Goal: Task Accomplishment & Management: Manage account settings

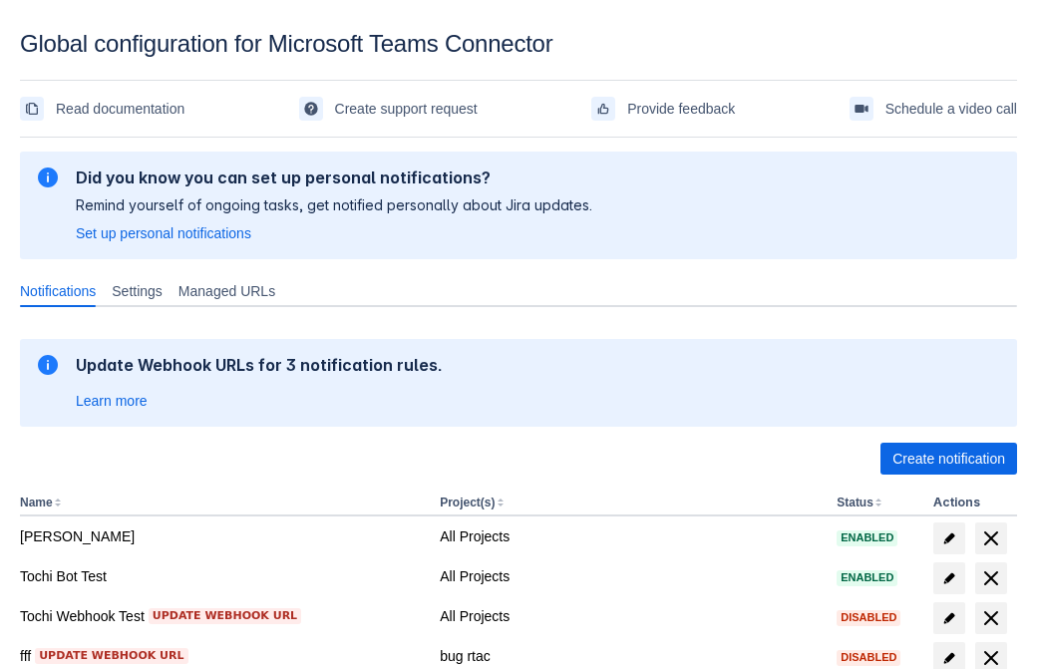
click at [948, 459] on span "Create notification" at bounding box center [948, 459] width 113 height 32
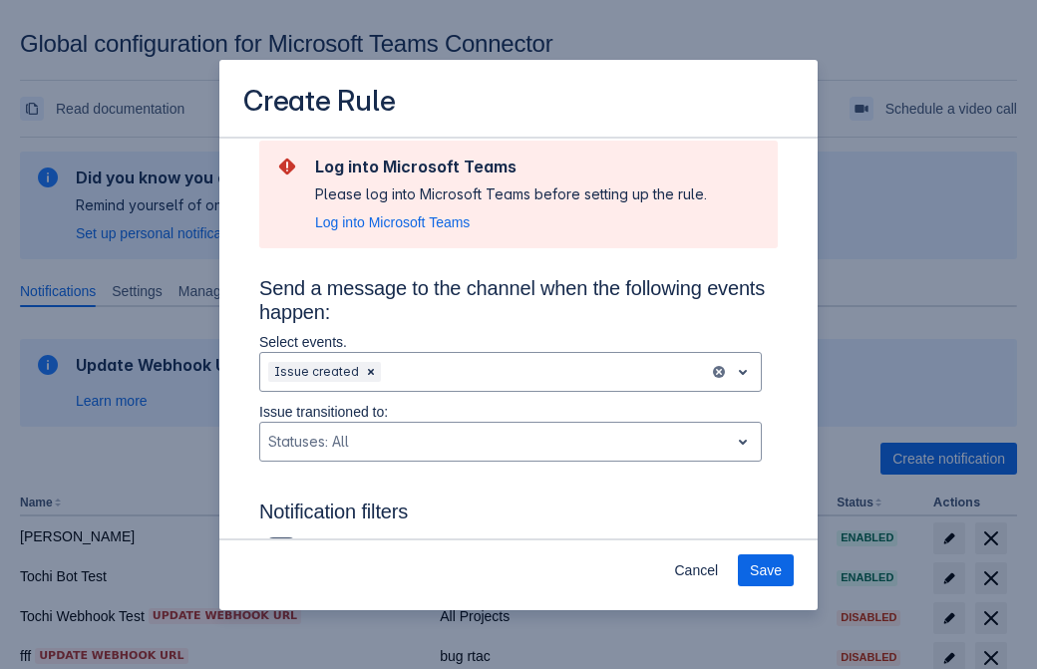
type input "RuleName-963027New Rule (42)"
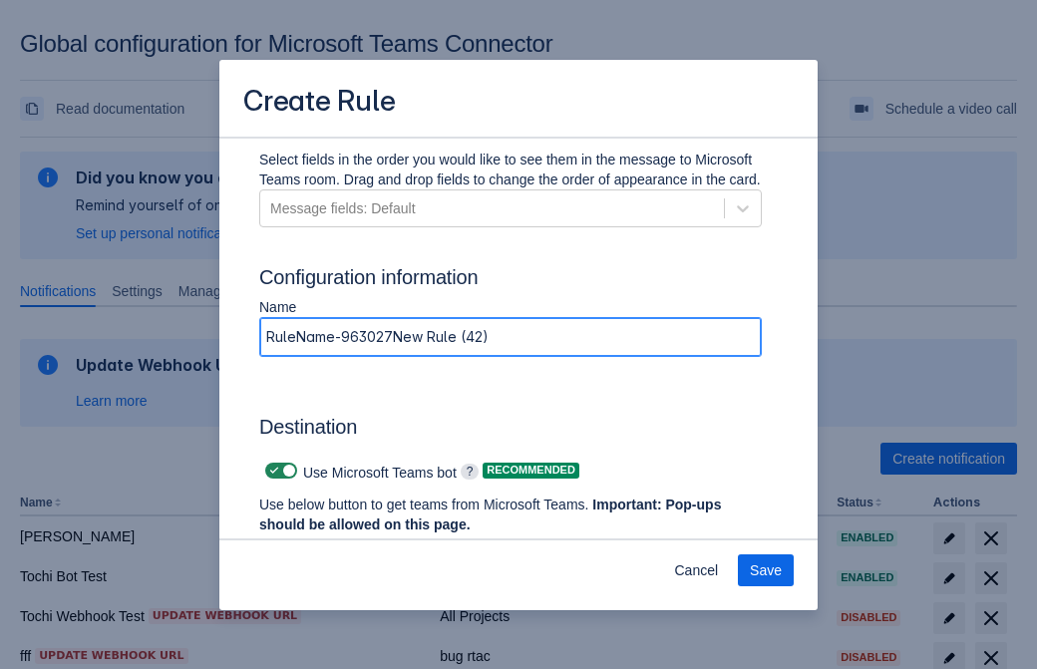
click at [370, 546] on span "Authenticate in Microsoft Teams" at bounding box center [369, 562] width 197 height 32
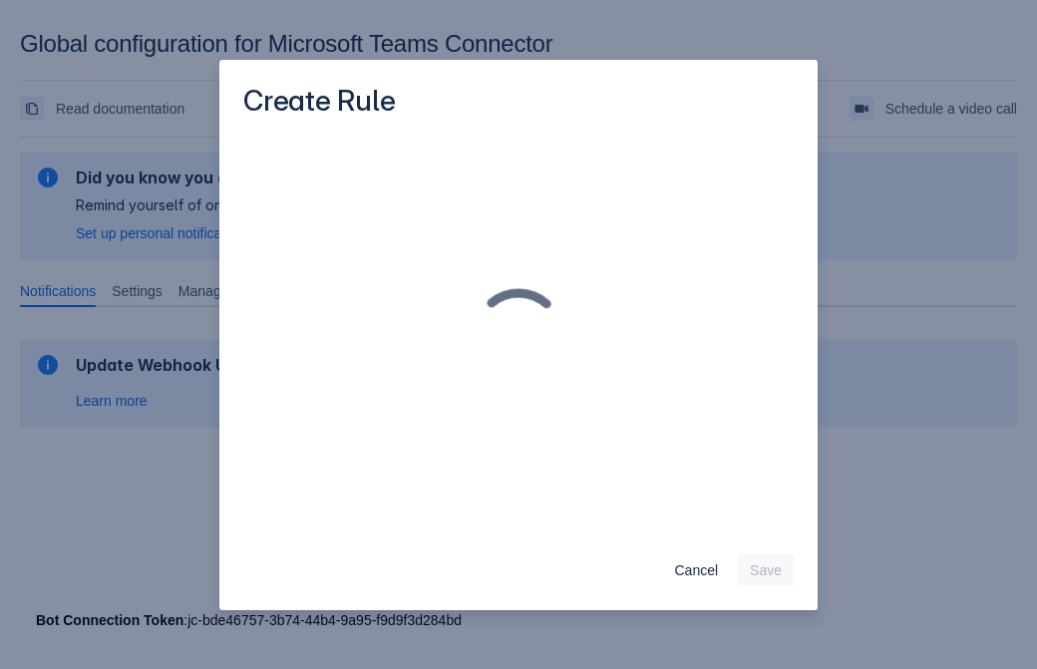
scroll to position [0, 0]
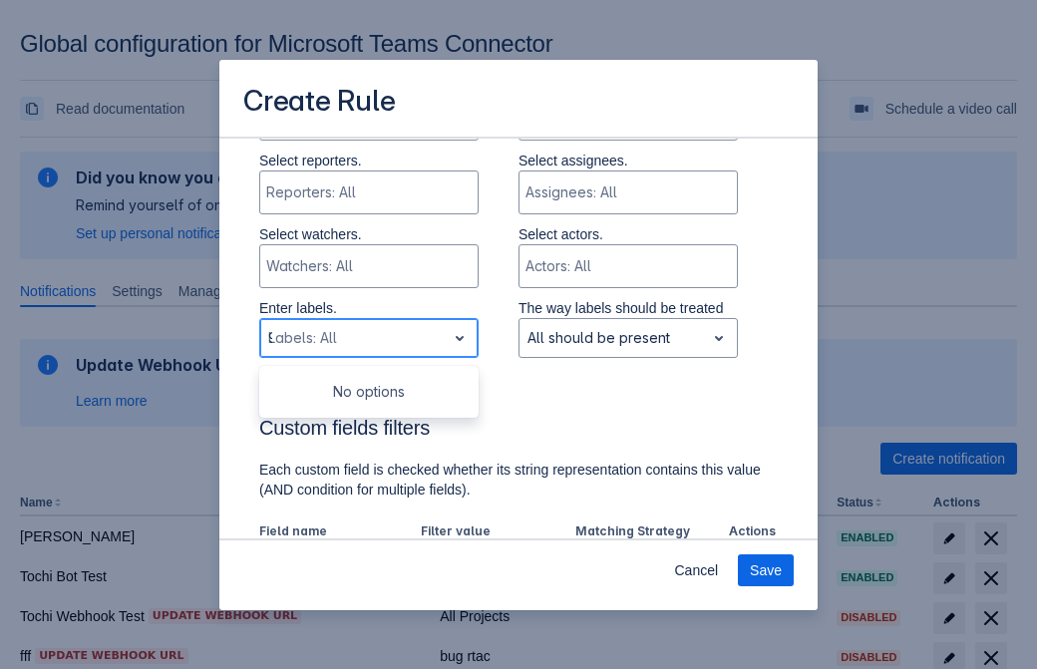
type input "963027_label"
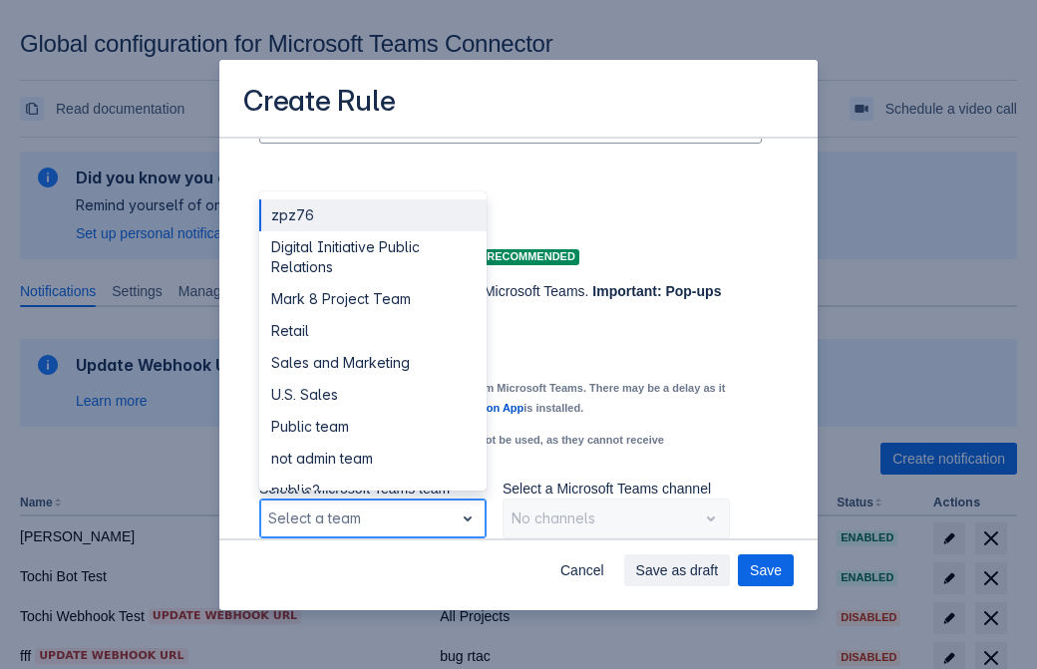
click at [372, 331] on div "Retail" at bounding box center [372, 331] width 227 height 32
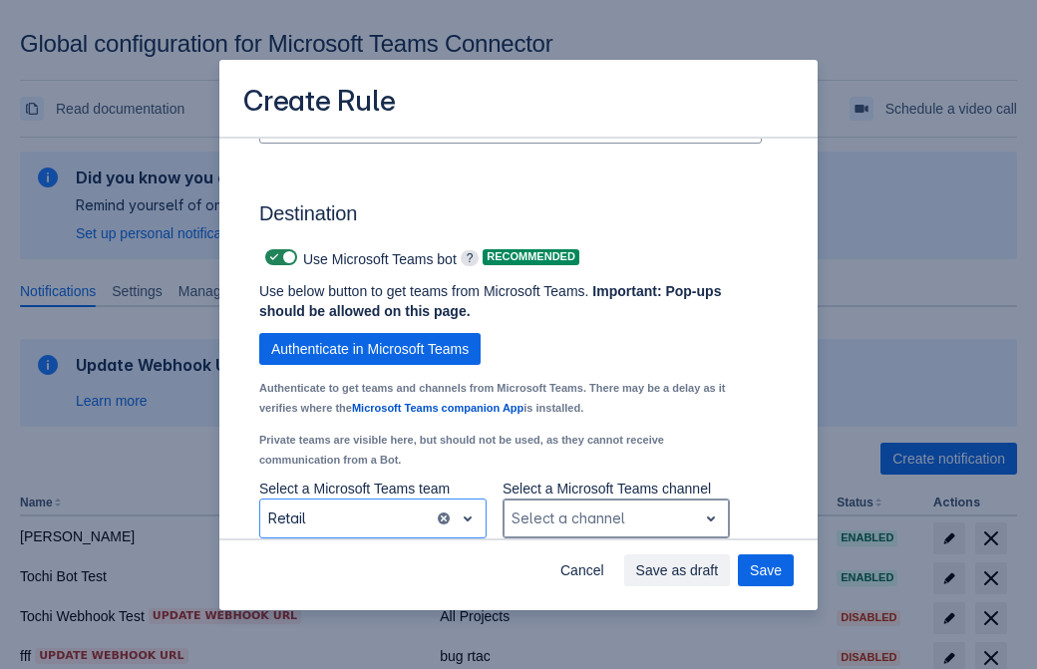
click at [615, 518] on div "Scrollable content" at bounding box center [599, 518] width 177 height 24
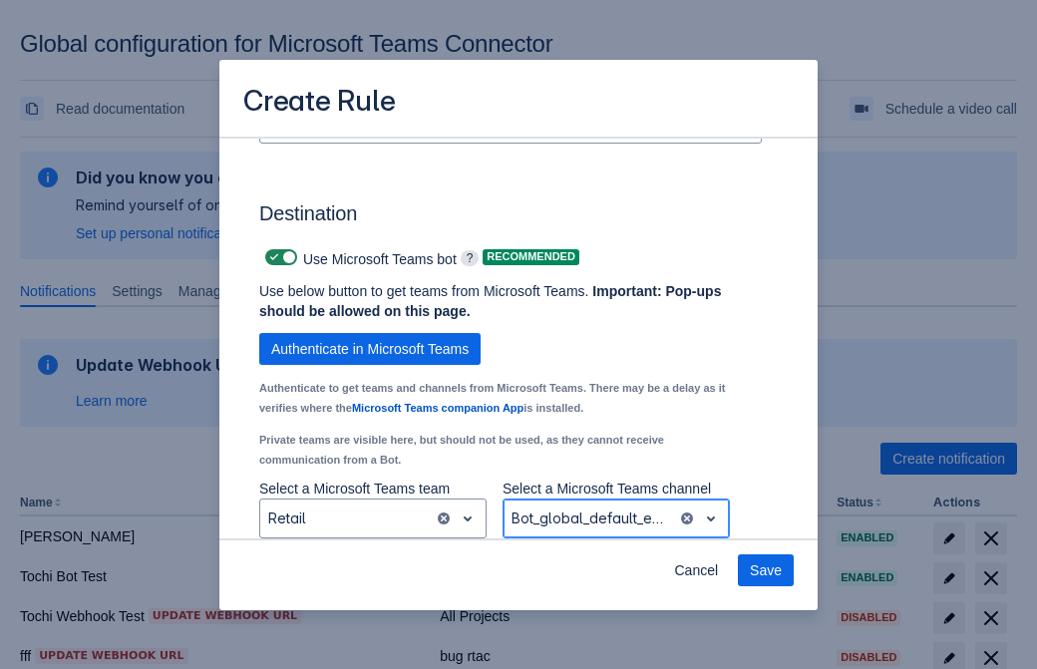
click at [766, 570] on span "Save" at bounding box center [766, 570] width 32 height 32
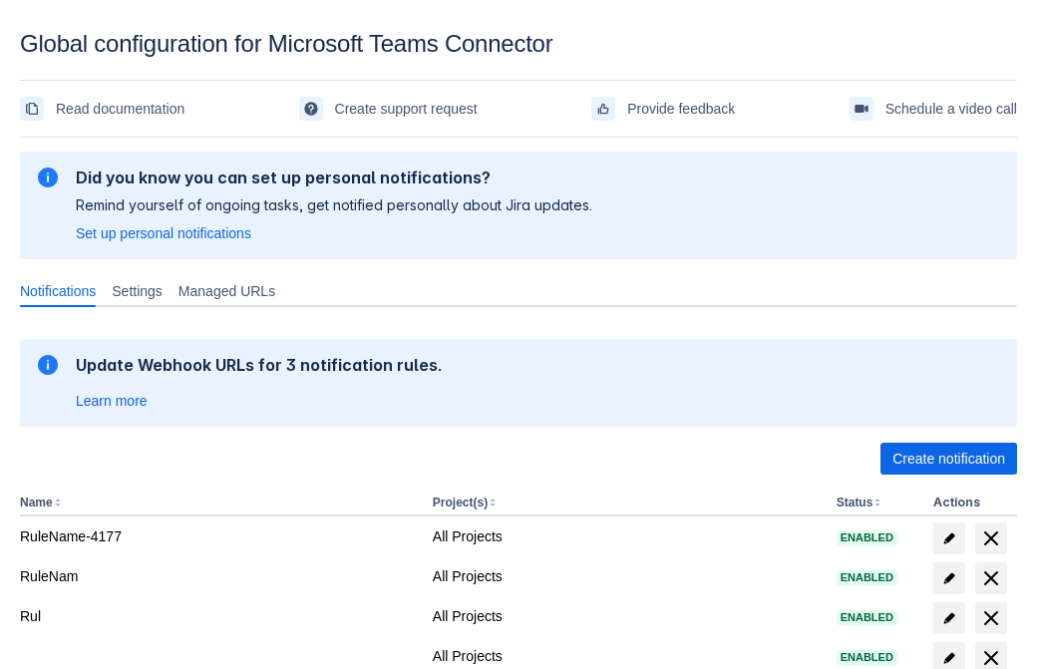
scroll to position [412, 0]
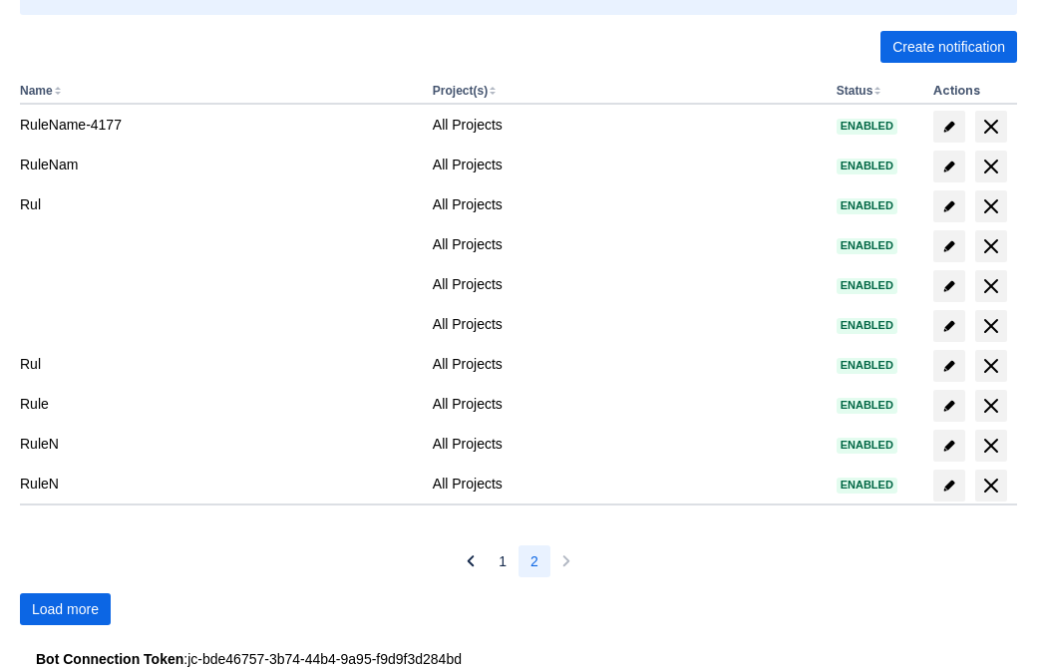
click at [65, 609] on span "Load more" at bounding box center [65, 609] width 67 height 32
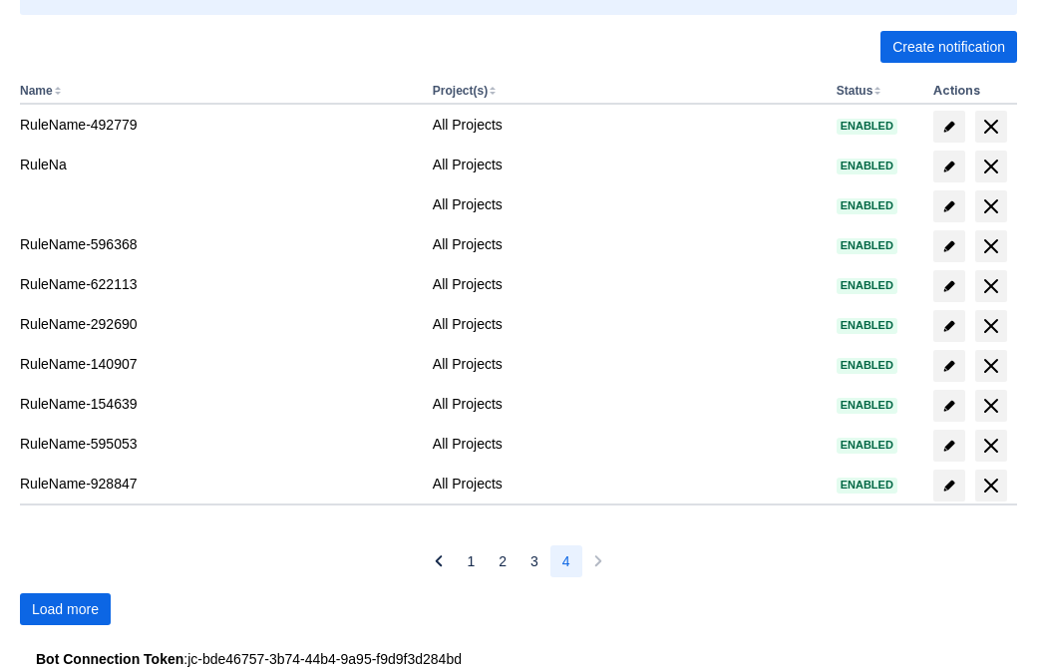
click at [65, 609] on span "Load more" at bounding box center [65, 609] width 67 height 32
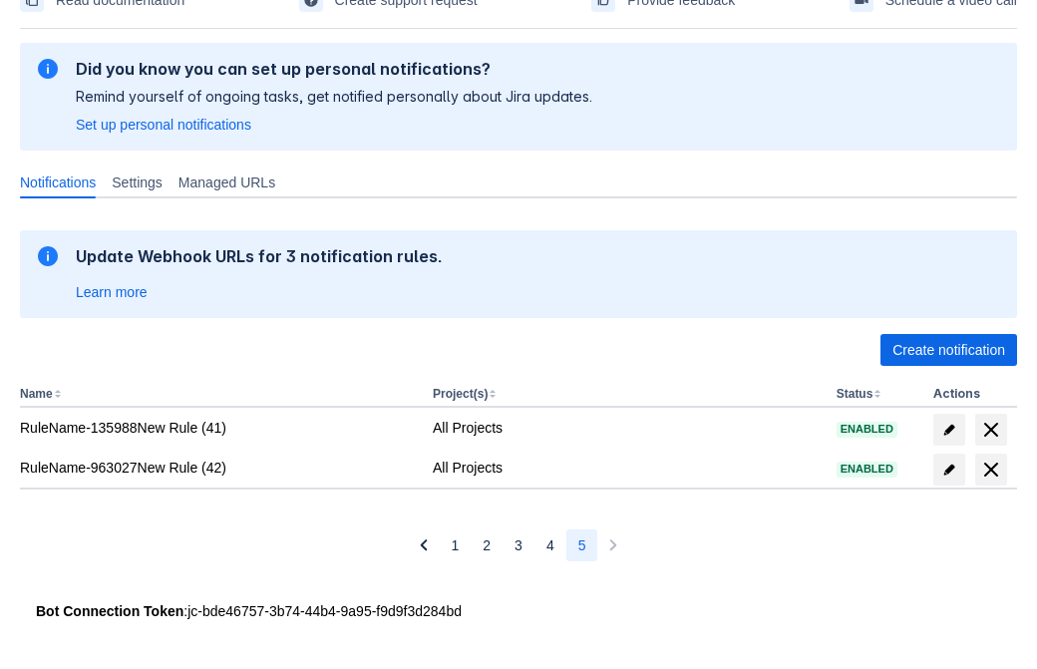
scroll to position [109, 0]
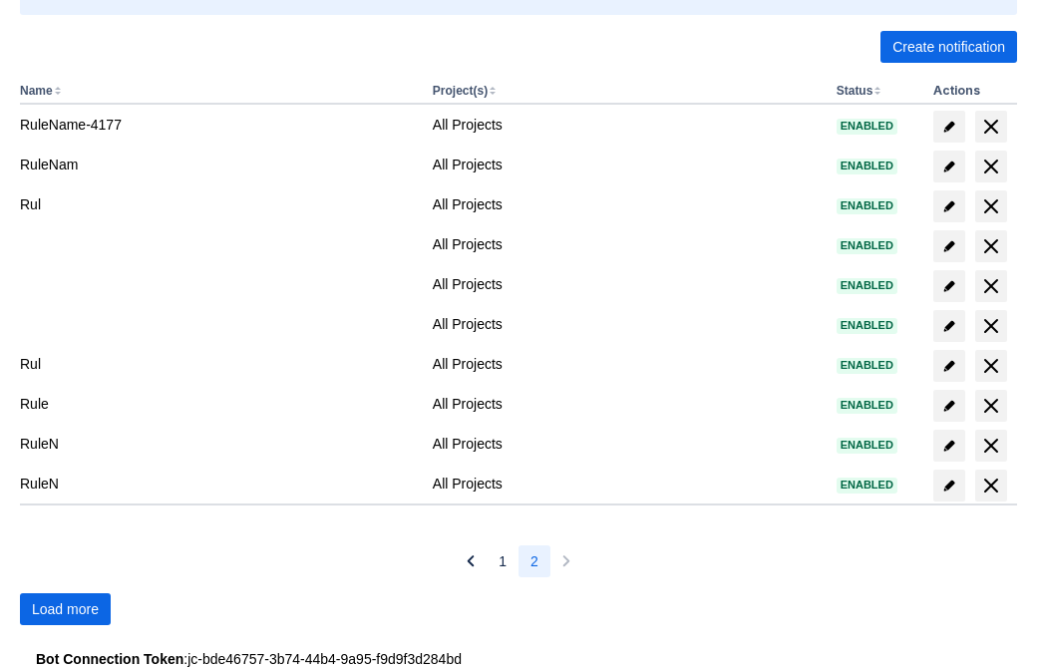
click at [65, 609] on span "Load more" at bounding box center [65, 609] width 67 height 32
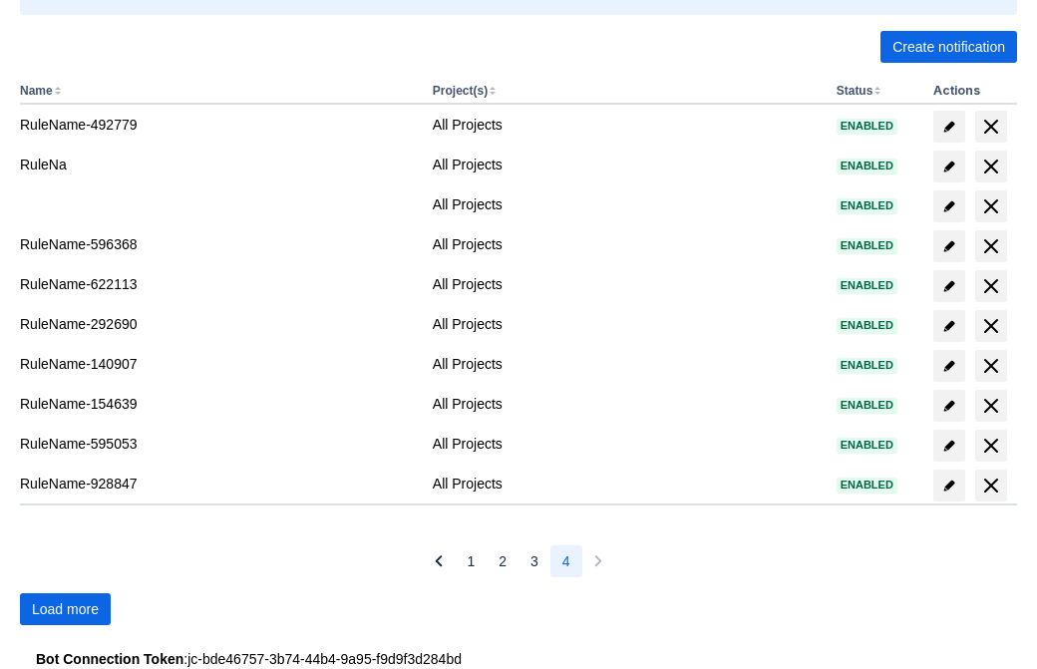
click at [65, 609] on span "Load more" at bounding box center [65, 609] width 67 height 32
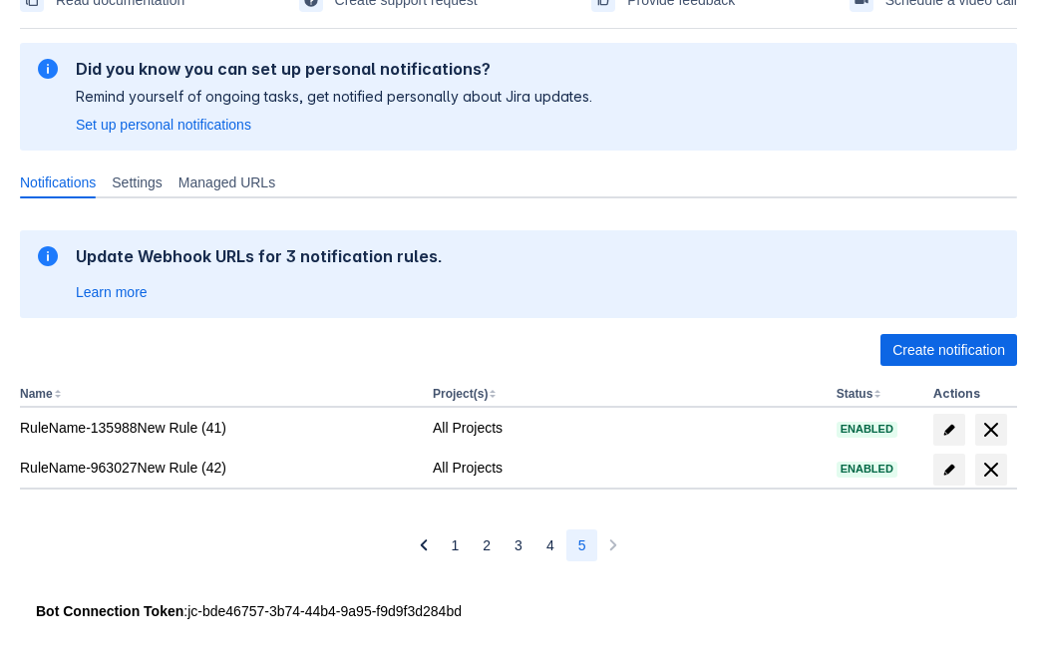
click at [990, 470] on span "delete" at bounding box center [991, 470] width 24 height 24
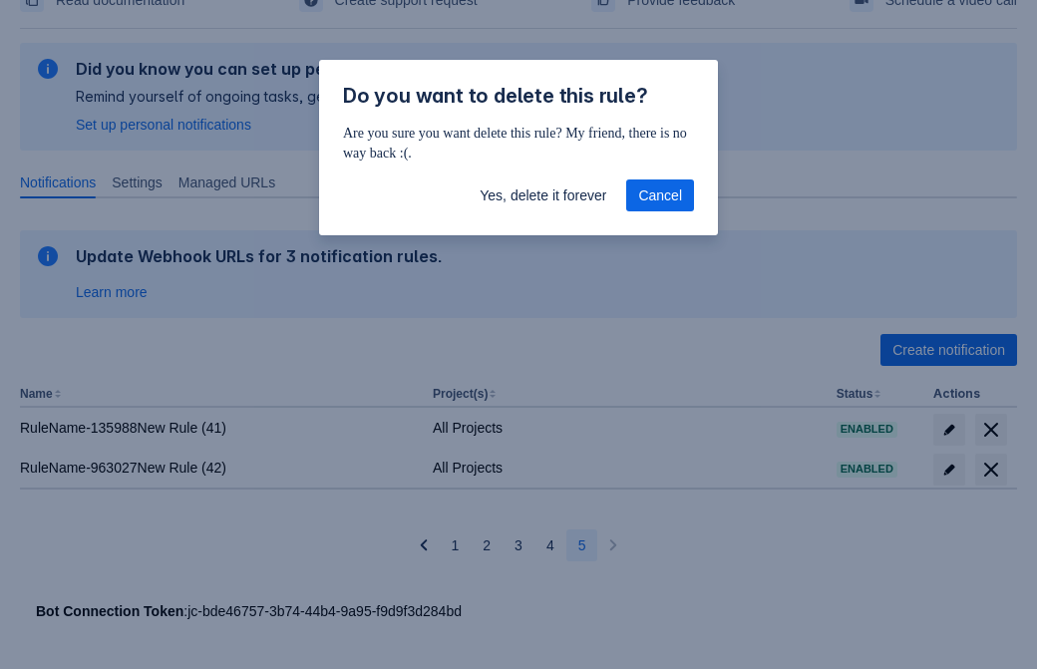
click at [542, 195] on span "Yes, delete it forever" at bounding box center [542, 195] width 127 height 32
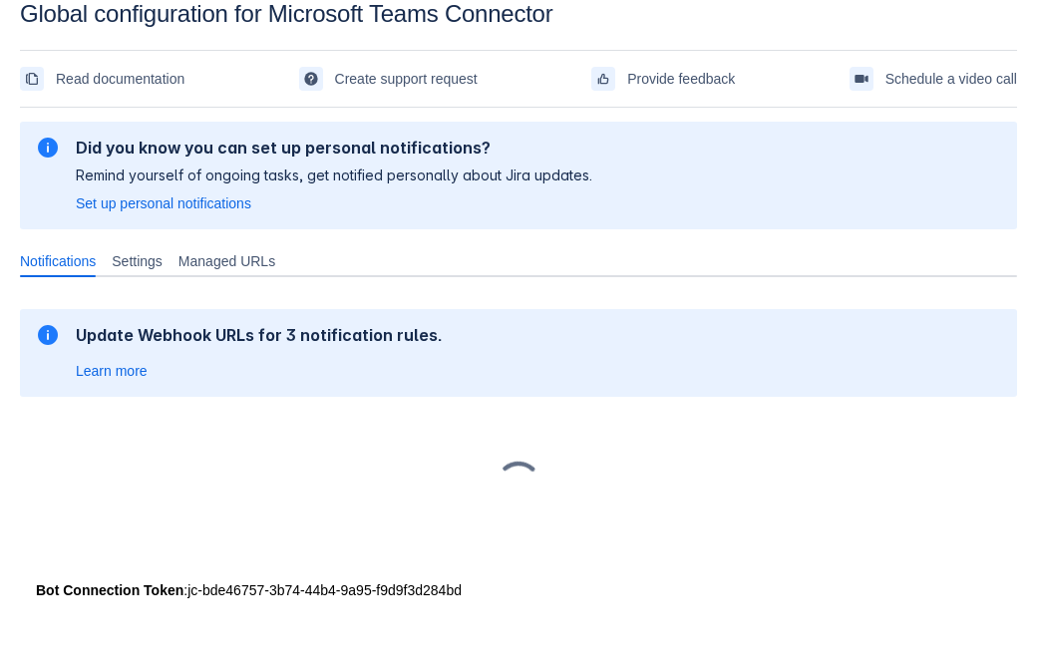
scroll to position [30, 0]
